Goal: Transaction & Acquisition: Purchase product/service

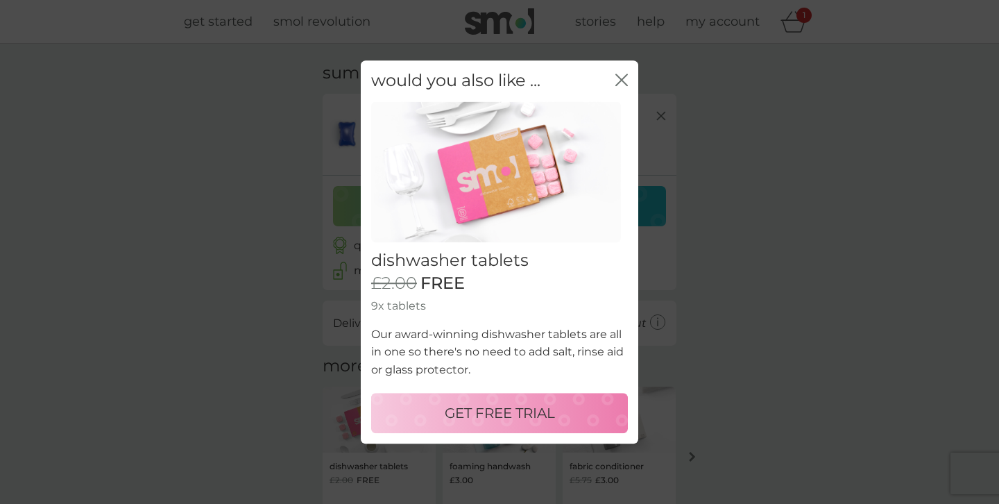
click at [619, 78] on icon "close" at bounding box center [619, 79] width 6 height 11
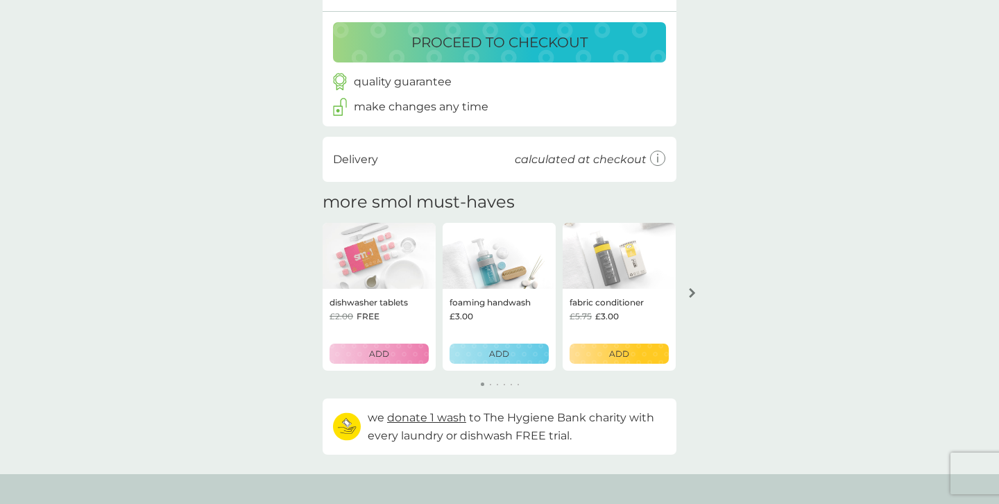
scroll to position [165, 0]
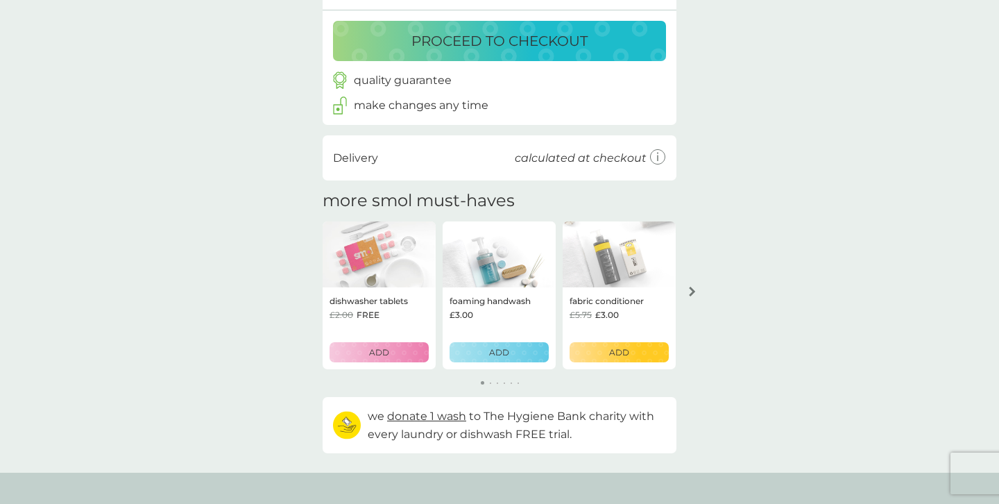
click at [689, 291] on icon "arrow right" at bounding box center [692, 291] width 7 height 10
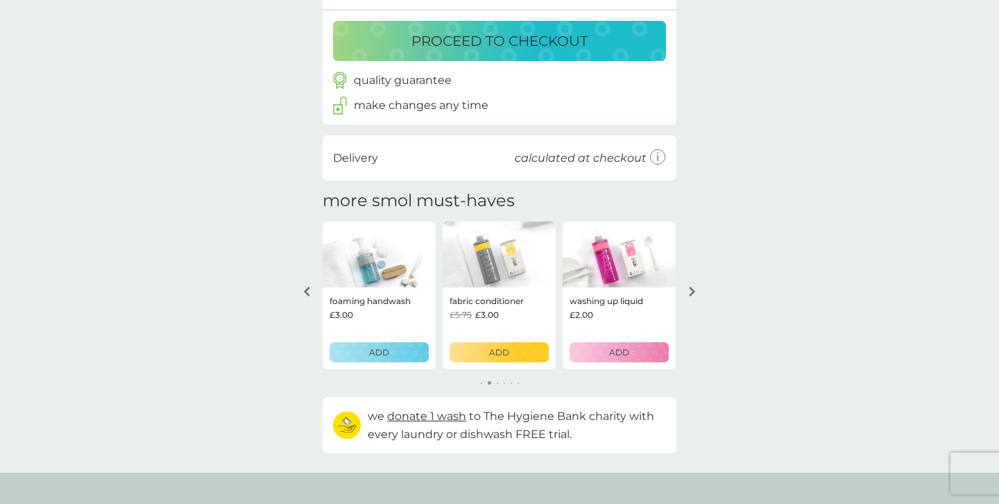
click at [689, 291] on icon "arrow right" at bounding box center [692, 291] width 7 height 10
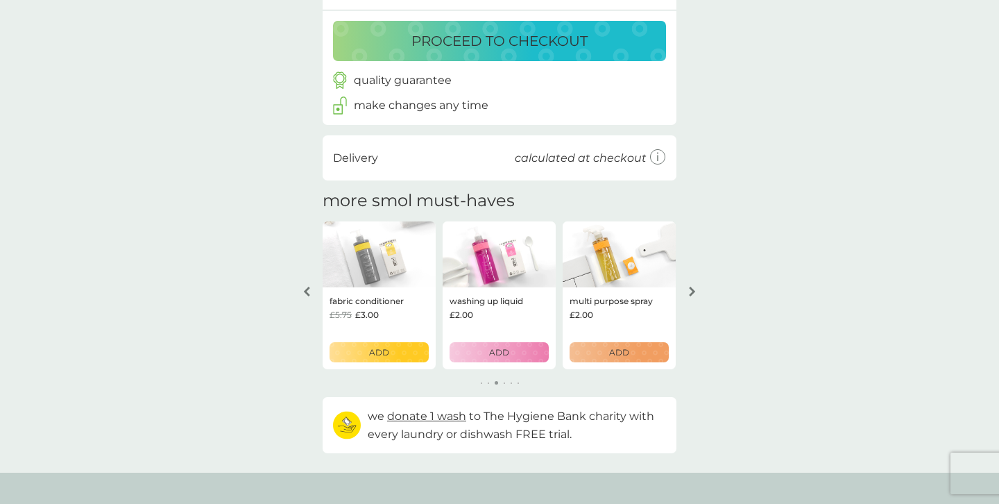
click at [692, 292] on icon "arrow right" at bounding box center [692, 291] width 6 height 10
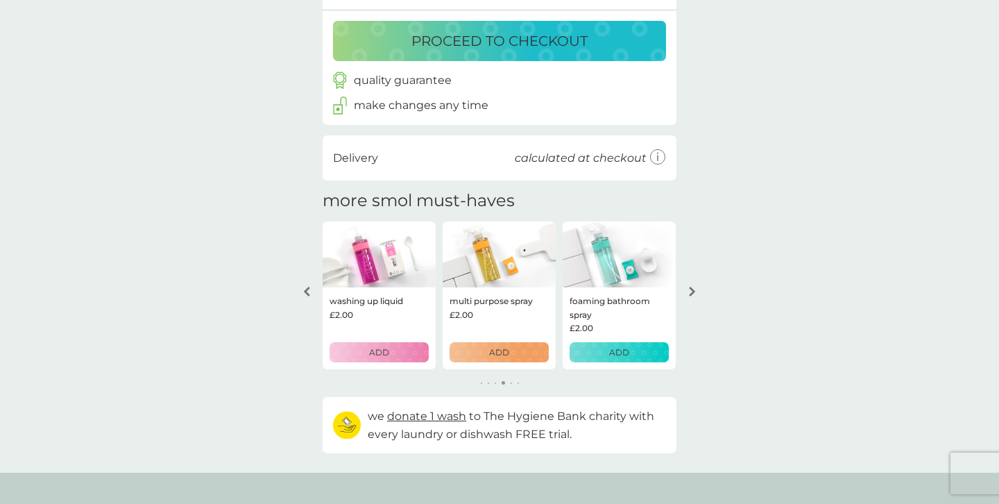
click at [691, 290] on icon "arrow right" at bounding box center [692, 291] width 7 height 10
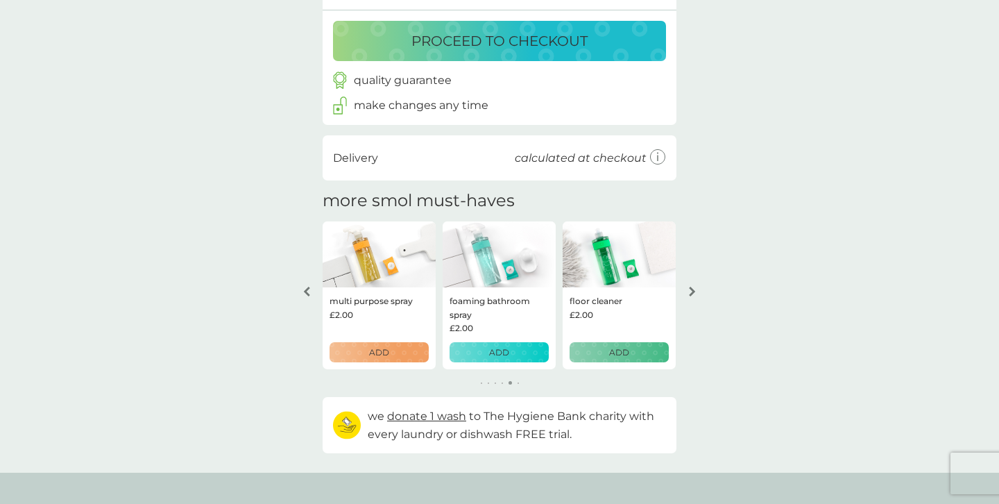
click at [691, 290] on icon "arrow right" at bounding box center [692, 291] width 7 height 10
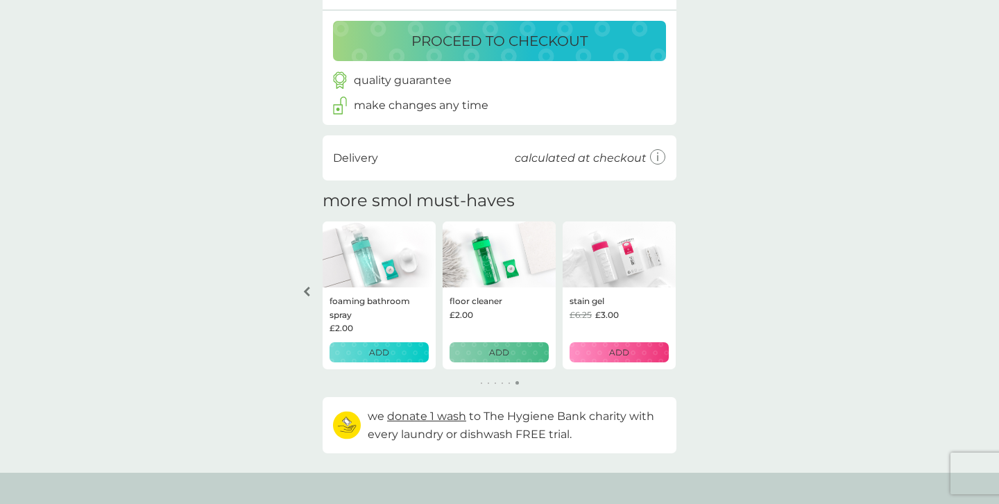
click at [691, 290] on div "your basket summary non-bio laundry capsules trial pack every 6 weeks @ £6.00 £…" at bounding box center [499, 176] width 999 height 594
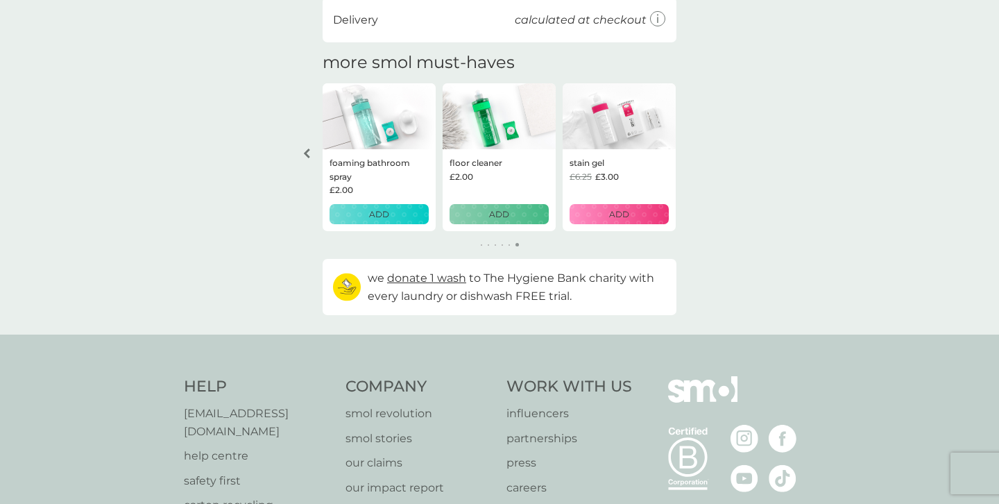
scroll to position [0, 0]
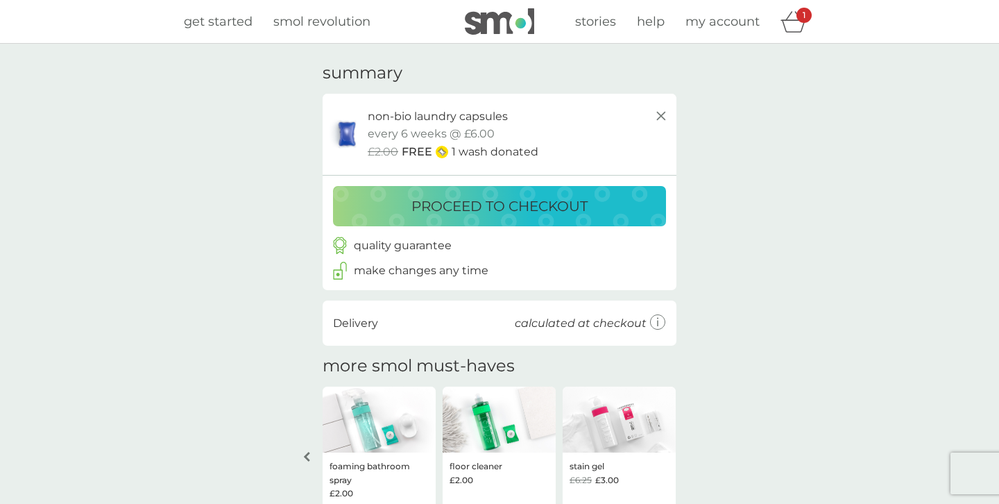
click at [461, 209] on p "proceed to checkout" at bounding box center [499, 206] width 176 height 22
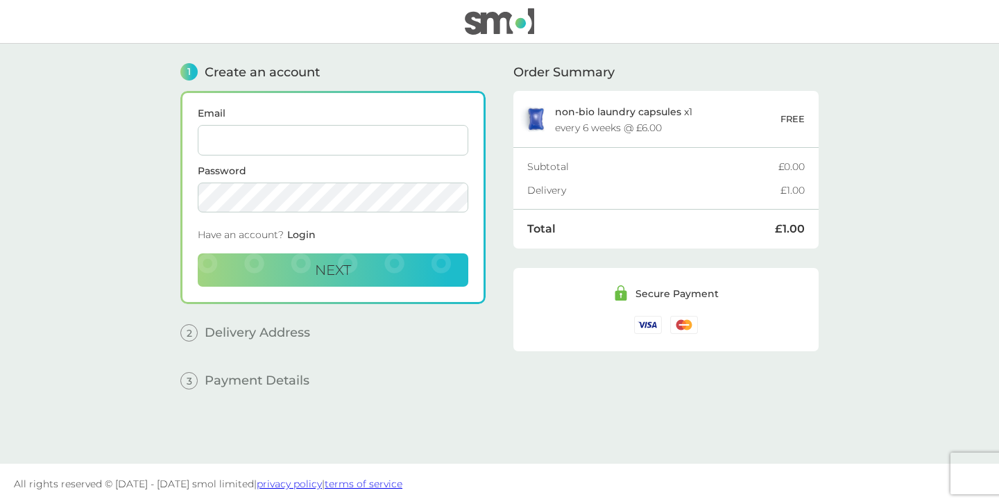
click at [350, 142] on input "Email" at bounding box center [333, 140] width 271 height 31
type input "[EMAIL_ADDRESS][DOMAIN_NAME]"
click at [198, 253] on button "Next" at bounding box center [333, 269] width 271 height 33
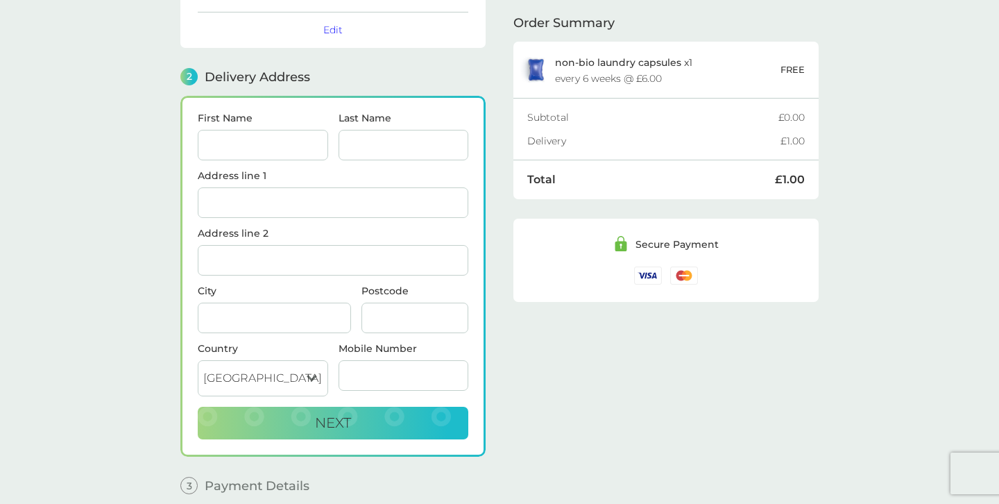
scroll to position [170, 0]
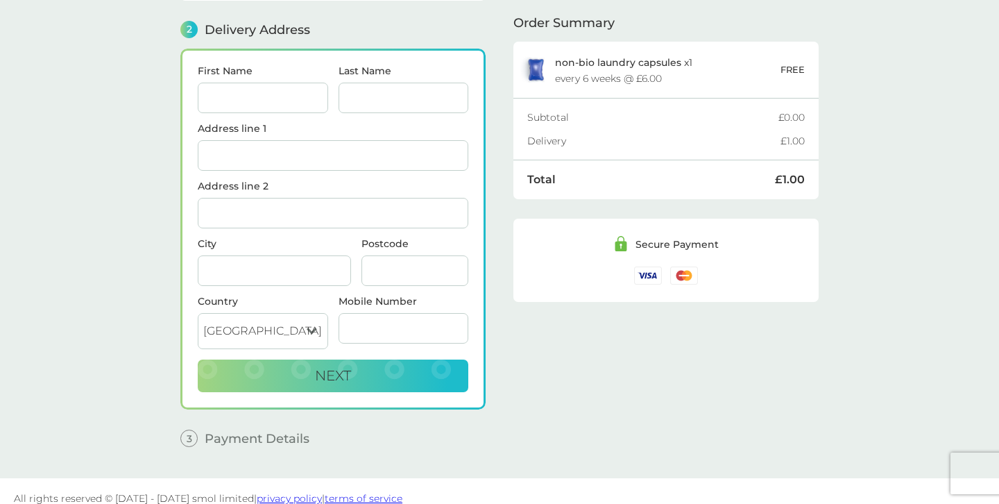
click at [226, 98] on input "First Name" at bounding box center [263, 98] width 130 height 31
type input "[PERSON_NAME]"
type input "Bailet"
click at [214, 145] on input "Address line 1" at bounding box center [333, 155] width 271 height 31
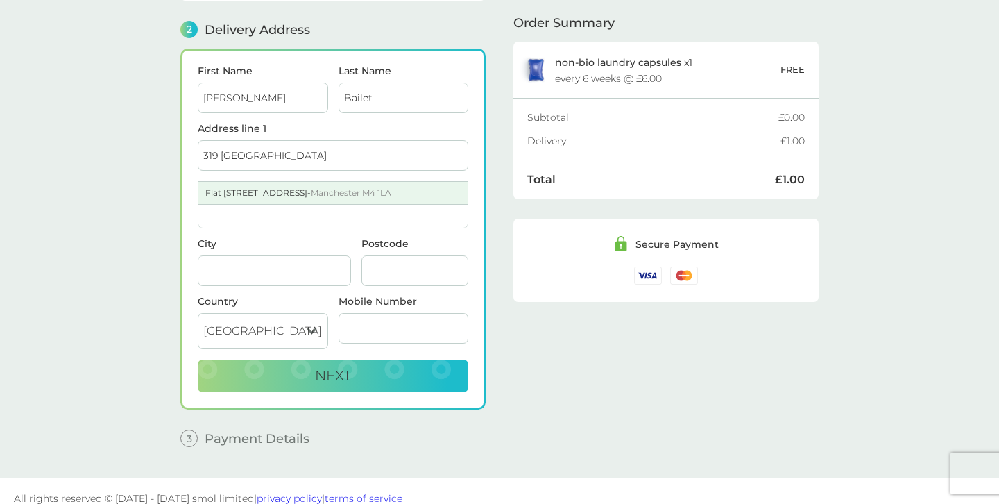
click at [243, 201] on div "Flat [STREET_ADDRESS]" at bounding box center [332, 193] width 269 height 22
type input "Flat [GEOGRAPHIC_DATA]"
type input "[STREET_ADDRESS]"
type input "[GEOGRAPHIC_DATA]"
type input "M4 1LA"
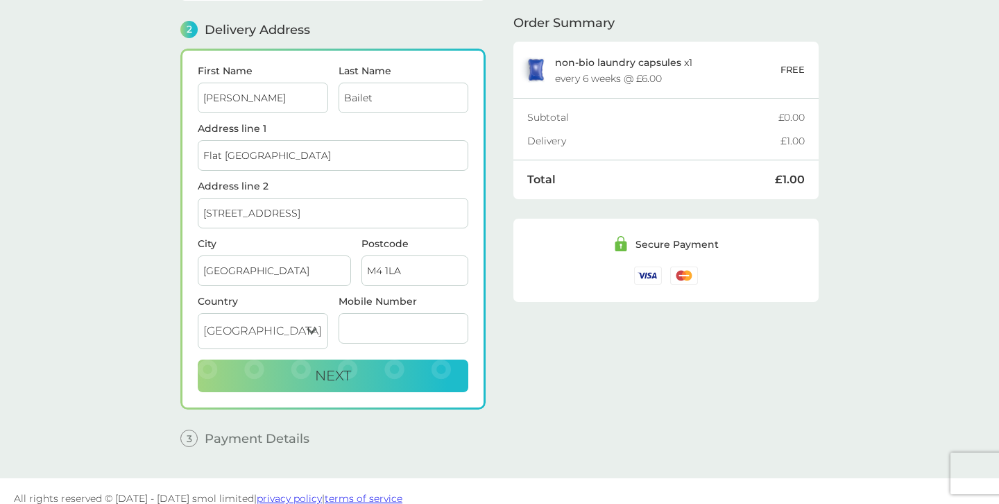
click at [373, 327] on input "Mobile Number" at bounding box center [403, 328] width 130 height 31
type input "07876616466"
click at [380, 377] on button "Next" at bounding box center [333, 375] width 271 height 33
checkbox input "true"
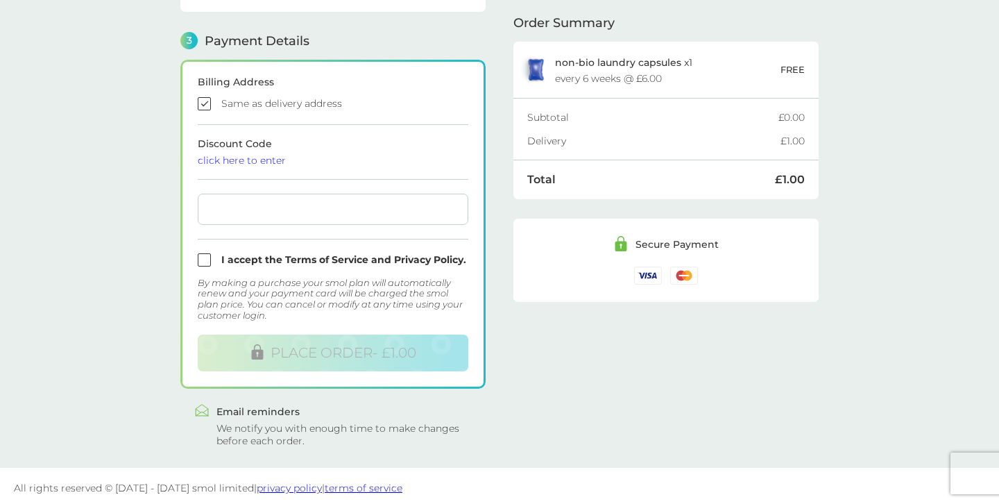
scroll to position [388, 0]
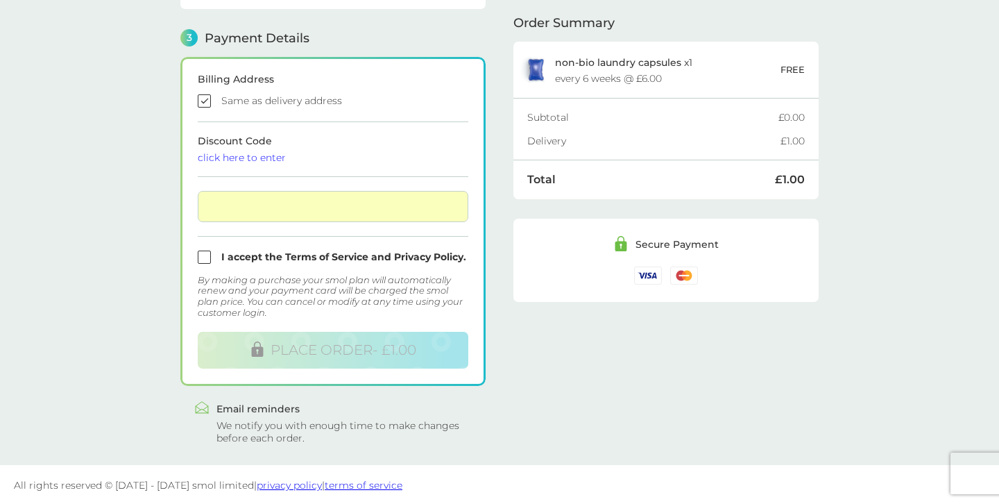
click at [205, 253] on input "checkbox" at bounding box center [333, 256] width 271 height 13
checkbox input "true"
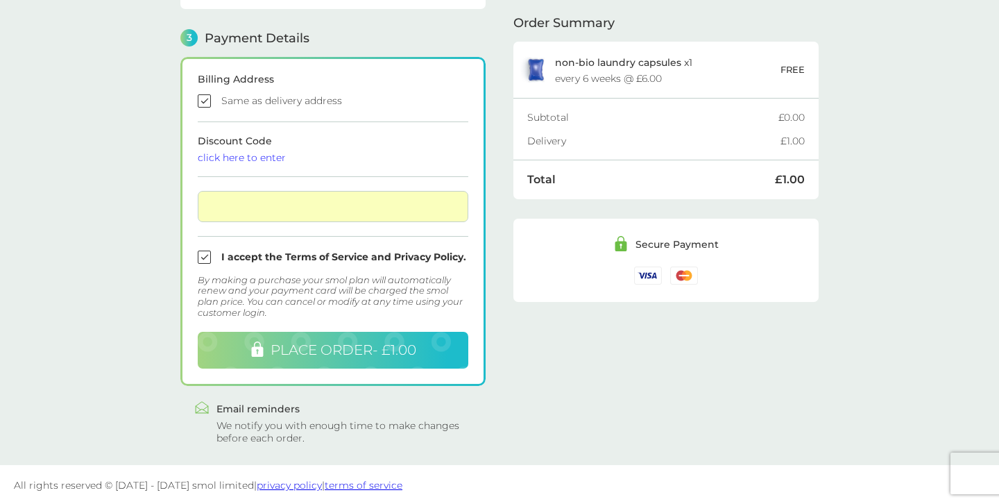
click at [341, 349] on span "PLACE ORDER - £1.00" at bounding box center [344, 349] width 146 height 17
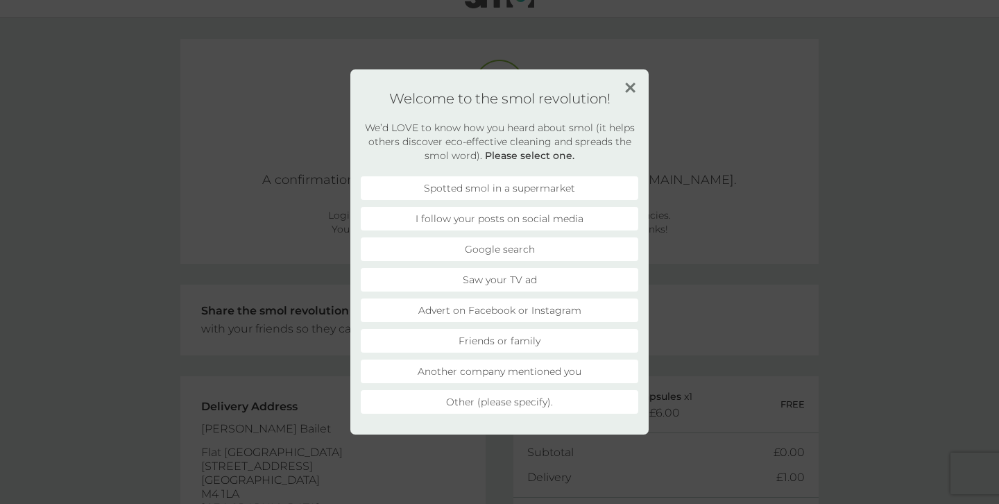
scroll to position [34, 0]
click at [536, 250] on li "Google search" at bounding box center [499, 249] width 277 height 24
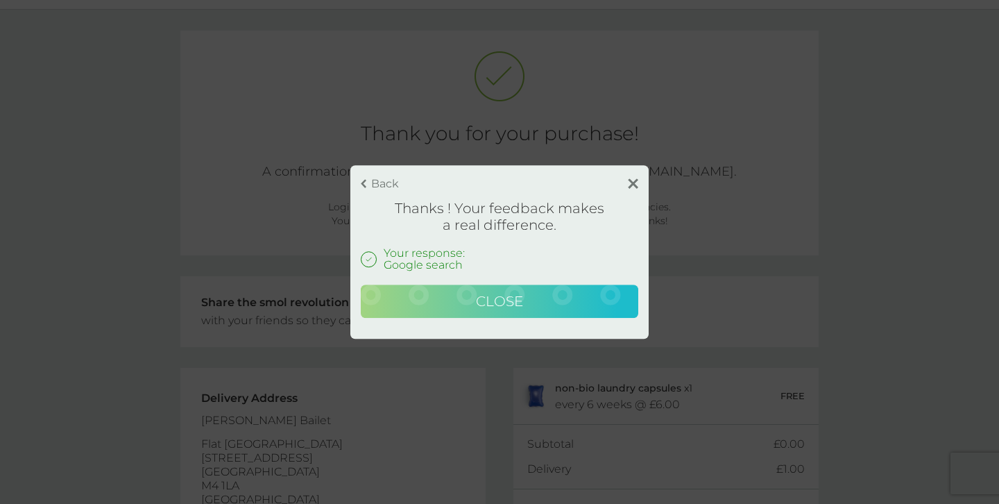
click at [522, 296] on span "Close" at bounding box center [499, 301] width 47 height 17
